Goal: Obtain resource: Obtain resource

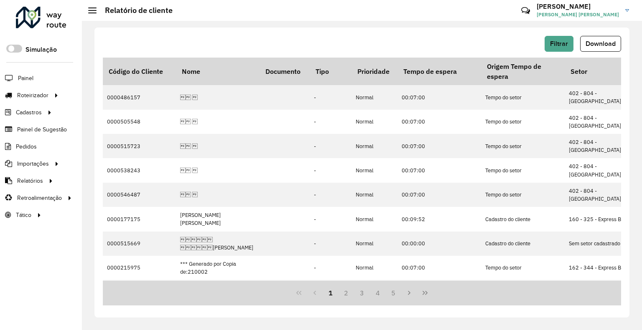
scroll to position [0, 1629]
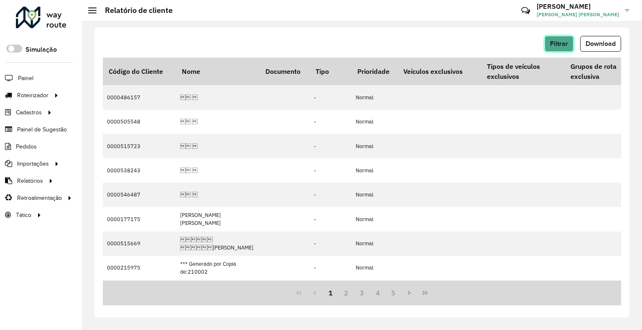
click at [572, 43] on button "Filtrar" at bounding box center [558, 44] width 29 height 16
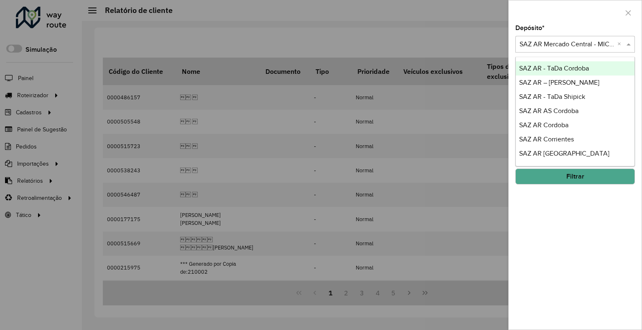
click at [568, 38] on div "Selecione um depósito × SAZ AR [PERSON_NAME] Central - MICROCENTRO ×" at bounding box center [574, 44] width 119 height 17
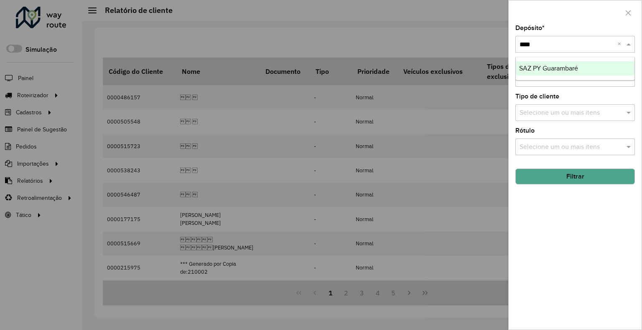
type input "*****"
click at [574, 169] on button "Filtrar" at bounding box center [574, 177] width 119 height 16
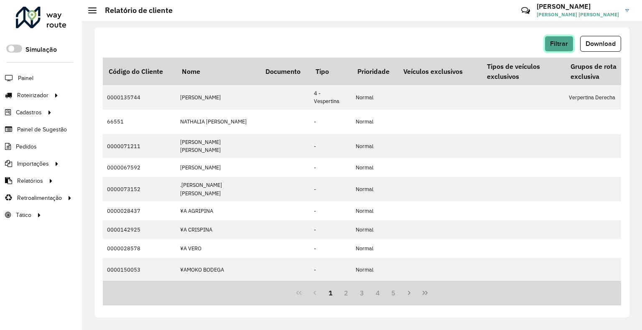
click at [569, 38] on button "Filtrar" at bounding box center [558, 44] width 29 height 16
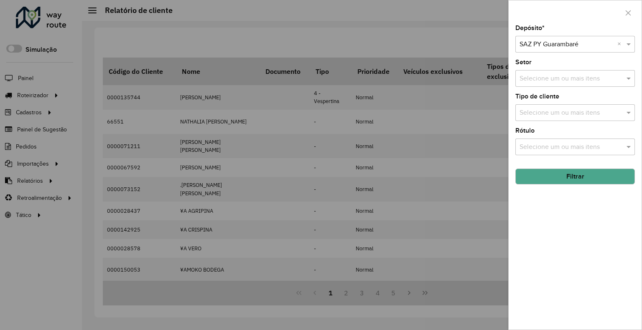
click at [424, 44] on div at bounding box center [321, 165] width 642 height 330
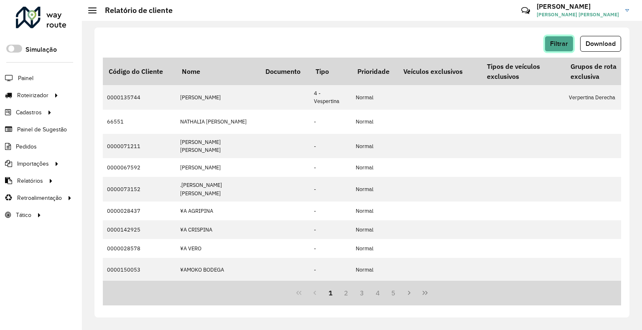
click at [554, 38] on button "Filtrar" at bounding box center [558, 44] width 29 height 16
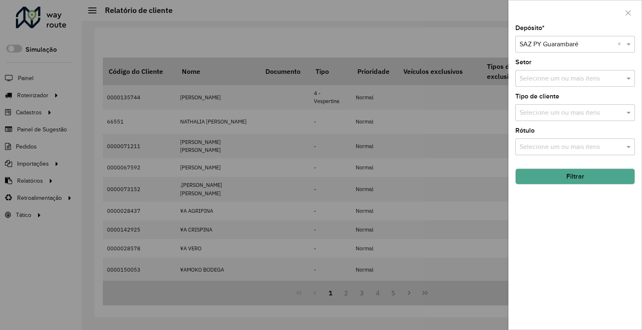
click at [406, 5] on div at bounding box center [321, 165] width 642 height 330
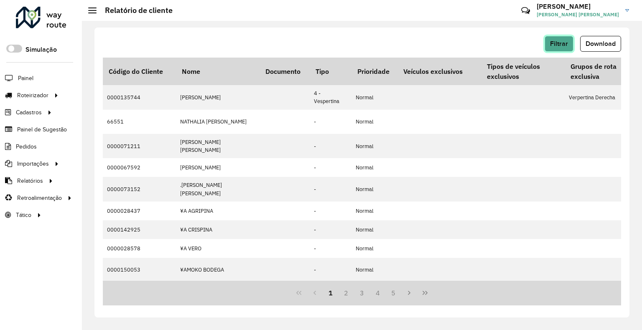
click at [551, 43] on span "Filtrar" at bounding box center [559, 43] width 18 height 7
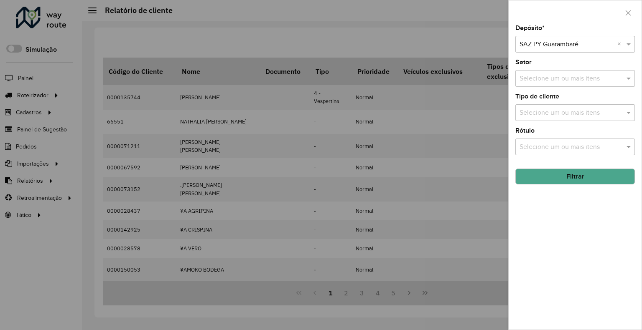
click at [556, 41] on input "text" at bounding box center [566, 45] width 94 height 10
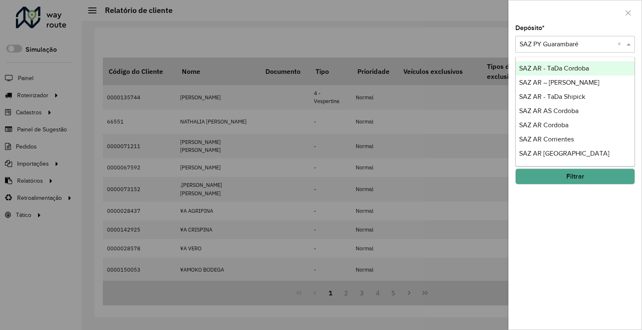
drag, startPoint x: 559, startPoint y: 21, endPoint x: 558, endPoint y: 52, distance: 30.5
click at [559, 21] on div at bounding box center [574, 12] width 133 height 25
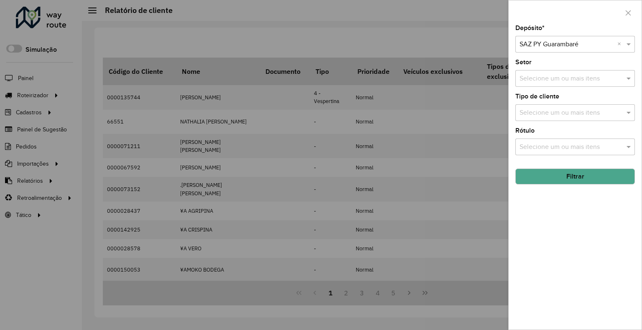
click at [549, 169] on button "Filtrar" at bounding box center [574, 177] width 119 height 16
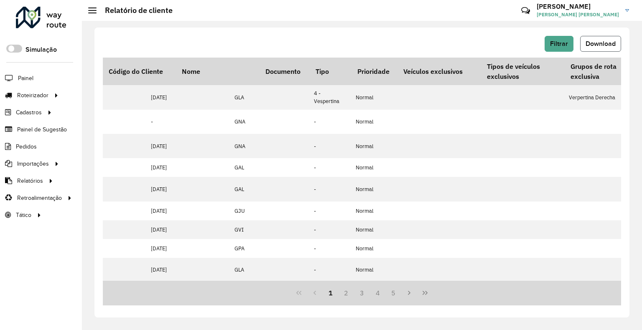
click at [600, 38] on button "Download" at bounding box center [600, 44] width 41 height 16
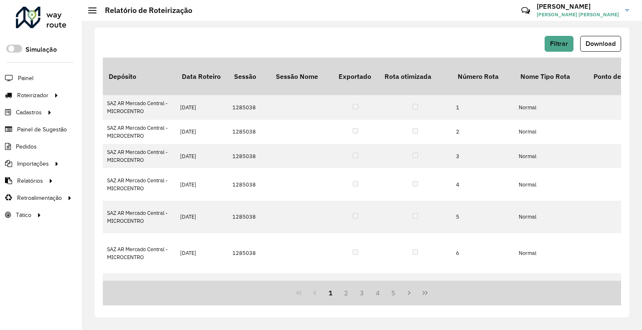
scroll to position [209, 0]
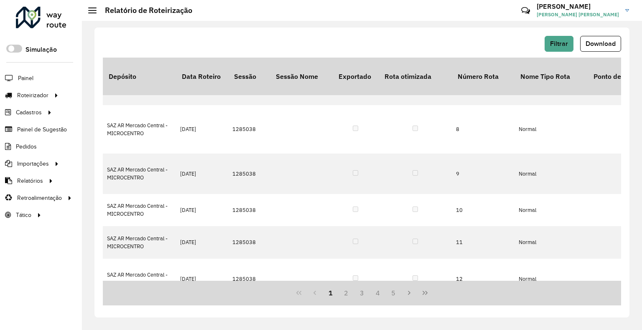
click at [543, 43] on div "Filtrar Download" at bounding box center [362, 44] width 518 height 16
click at [551, 45] on span "Filtrar" at bounding box center [559, 43] width 18 height 7
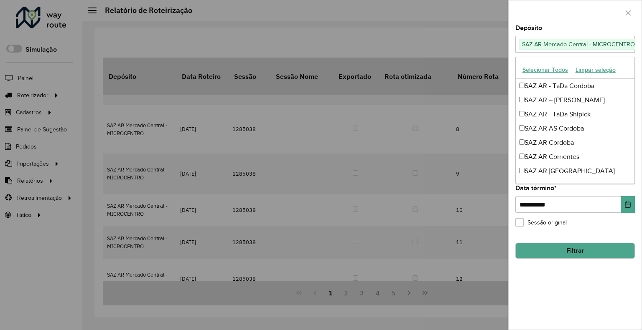
drag, startPoint x: 586, startPoint y: 40, endPoint x: 619, endPoint y: 44, distance: 33.6
click at [586, 40] on span "SAZ AR Mercado Central - MICROCENTRO" at bounding box center [578, 44] width 117 height 10
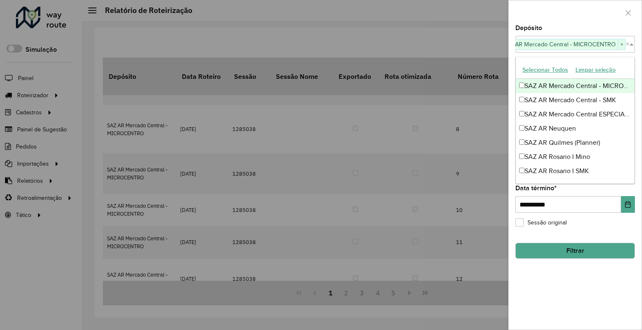
click at [622, 43] on span "×" at bounding box center [621, 45] width 8 height 10
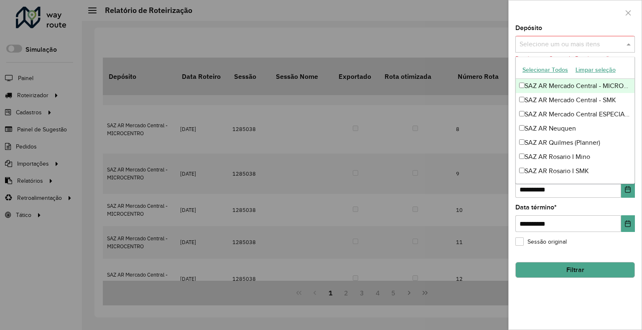
scroll to position [0, 0]
click at [542, 38] on div "Selecione um ou mais itens" at bounding box center [574, 44] width 119 height 17
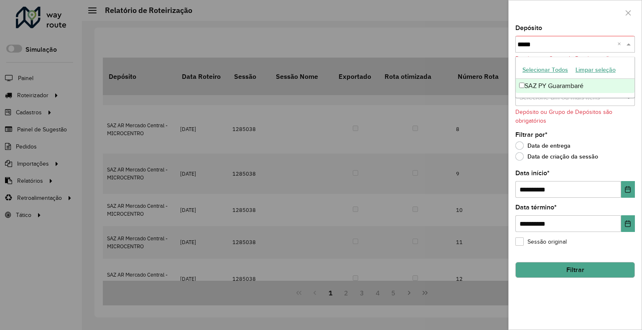
type input "******"
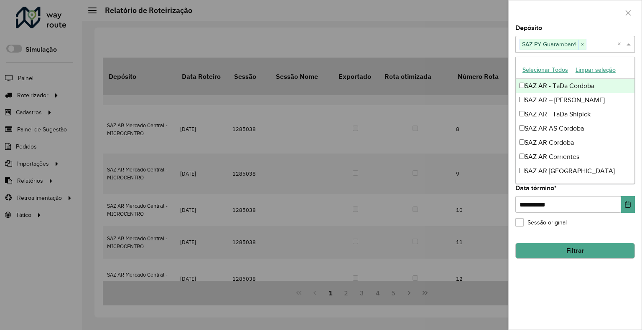
click at [542, 37] on div "Selecione um ou mais itens SAZ PY Guarambaré ×" at bounding box center [566, 44] width 102 height 15
click at [556, 5] on div at bounding box center [574, 12] width 133 height 25
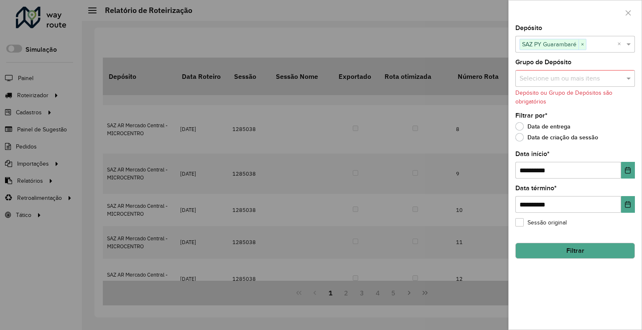
click at [555, 257] on button "Filtrar" at bounding box center [574, 251] width 119 height 16
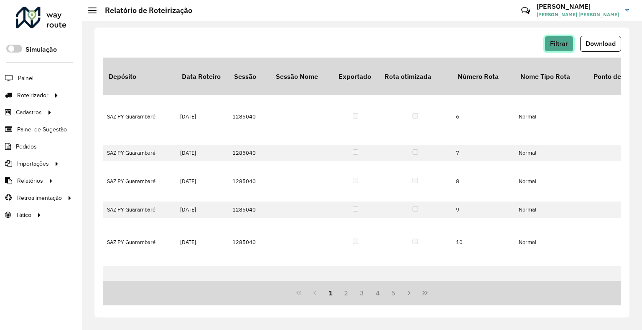
click at [555, 38] on button "Filtrar" at bounding box center [558, 44] width 29 height 16
